Goal: Book appointment/travel/reservation

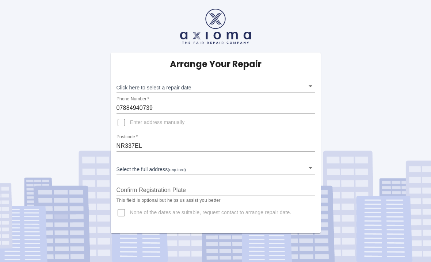
click at [311, 165] on body "Arrange Your Repair Click here to select a repair date ​ Phone Number   * 07884…" at bounding box center [215, 131] width 431 height 262
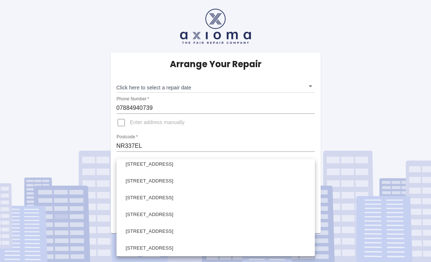
scroll to position [245, 0]
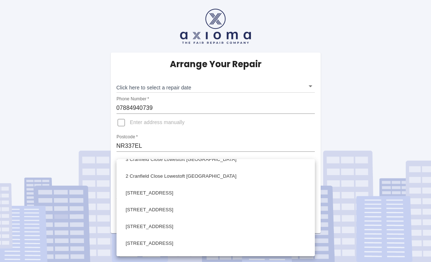
click at [170, 179] on li "2 Cranfield Close Lowestoft [GEOGRAPHIC_DATA]" at bounding box center [215, 176] width 195 height 17
type input "2 Cranfield Close Lowestoft [GEOGRAPHIC_DATA]"
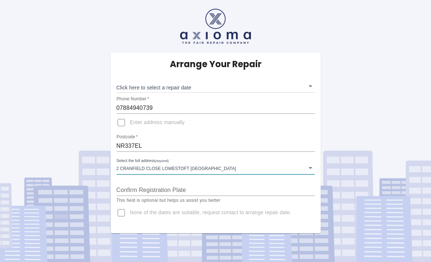
click at [314, 88] on body "Arrange Your Repair Click here to select a repair date ​ Phone Number   * 07884…" at bounding box center [215, 131] width 431 height 262
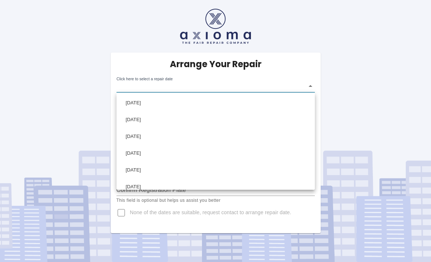
click at [156, 104] on li "[DATE]" at bounding box center [215, 103] width 195 height 17
type input "[DATE]T00:00:00.000Z"
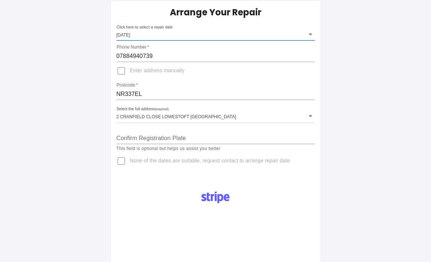
scroll to position [50, 0]
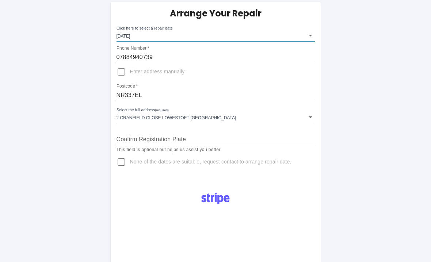
click at [162, 134] on input "Confirm Registration Plate" at bounding box center [216, 140] width 198 height 12
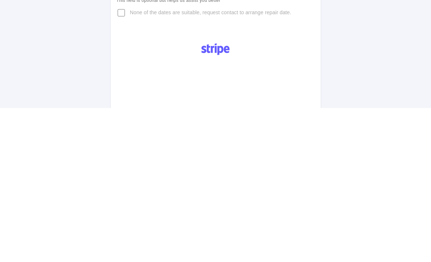
scroll to position [47, 0]
type input "MG69 FMG"
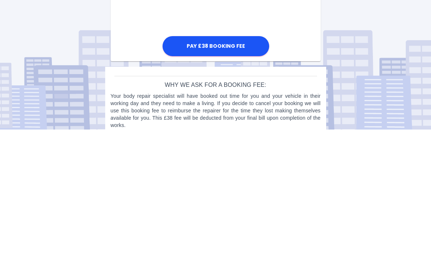
scroll to position [293, 0]
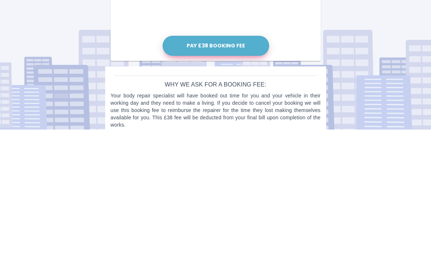
click at [230, 168] on button "Pay £38 Booking Fee" at bounding box center [216, 178] width 107 height 20
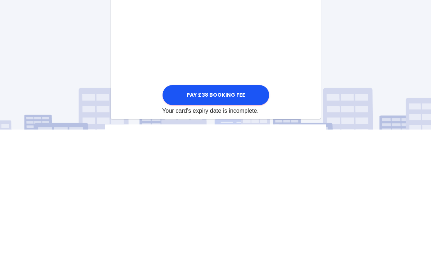
scroll to position [371, 0]
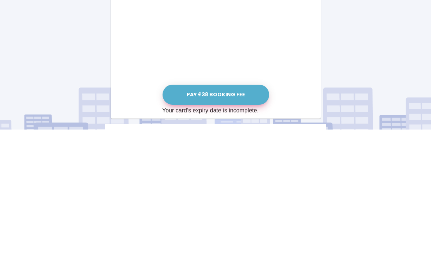
click at [225, 217] on button "Pay £38 Booking Fee" at bounding box center [216, 227] width 107 height 20
